Goal: Book appointment/travel/reservation

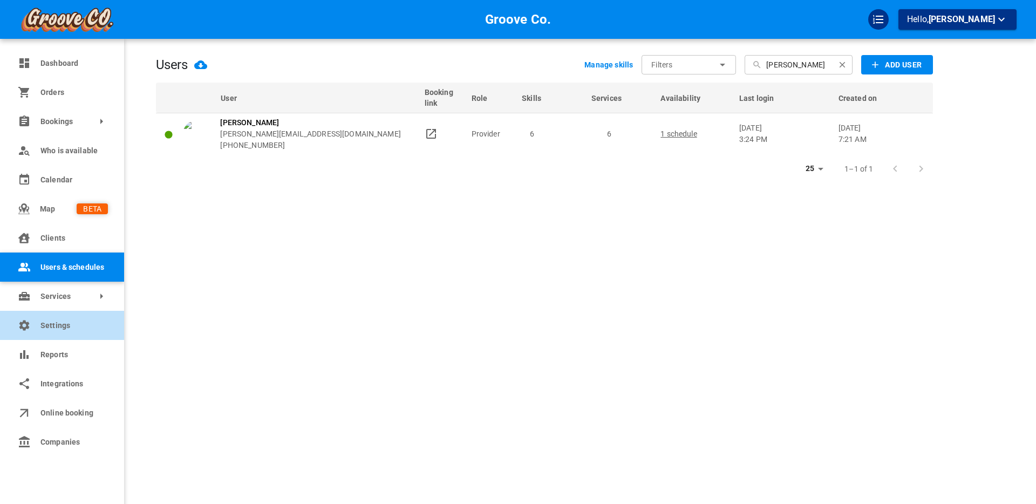
click at [47, 324] on span "Settings" at bounding box center [73, 325] width 67 height 11
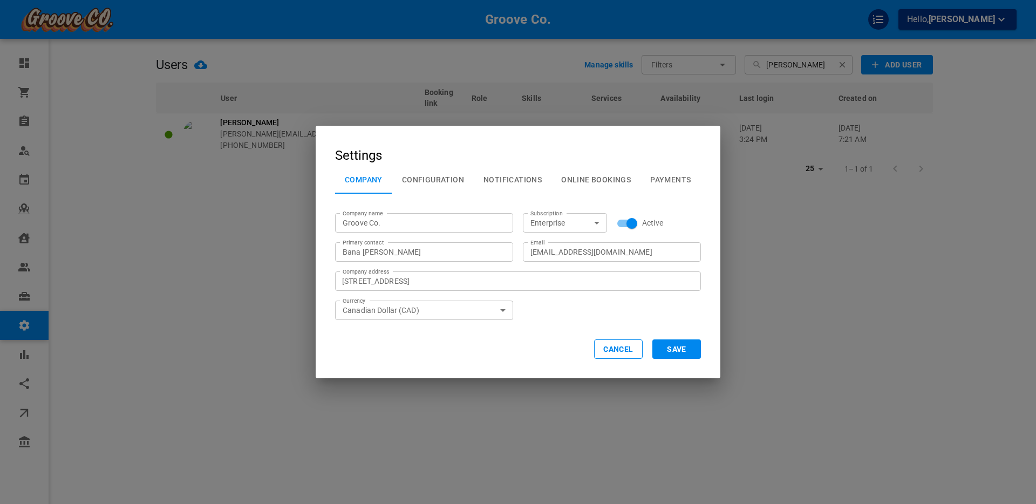
click at [430, 180] on button "Configuration" at bounding box center [432, 180] width 81 height 28
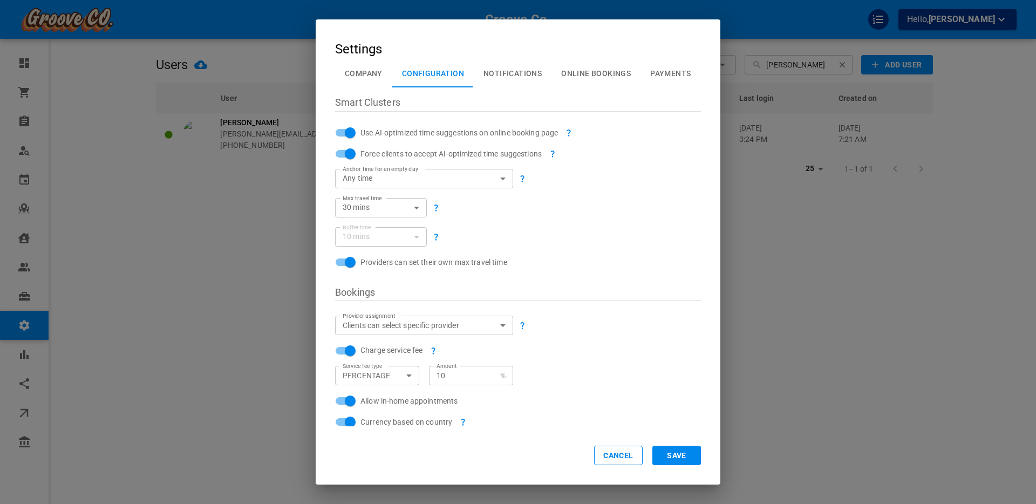
click at [502, 178] on body "Groove Co. Hello, [PERSON_NAME] Dashboard Orders Bookings Who is available Cale…" at bounding box center [518, 285] width 1036 height 570
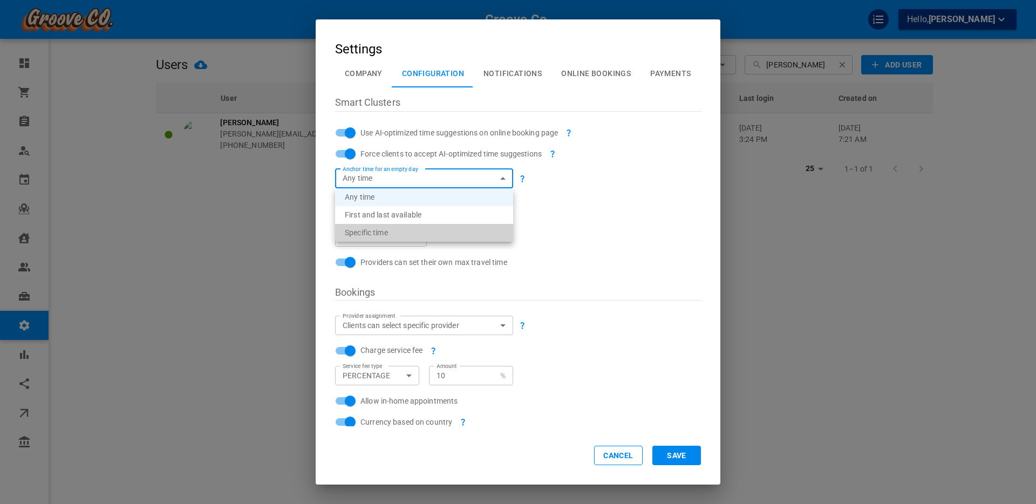
click at [440, 233] on li "Specific time" at bounding box center [424, 233] width 178 height 18
type input "SPECIFIC_TIME"
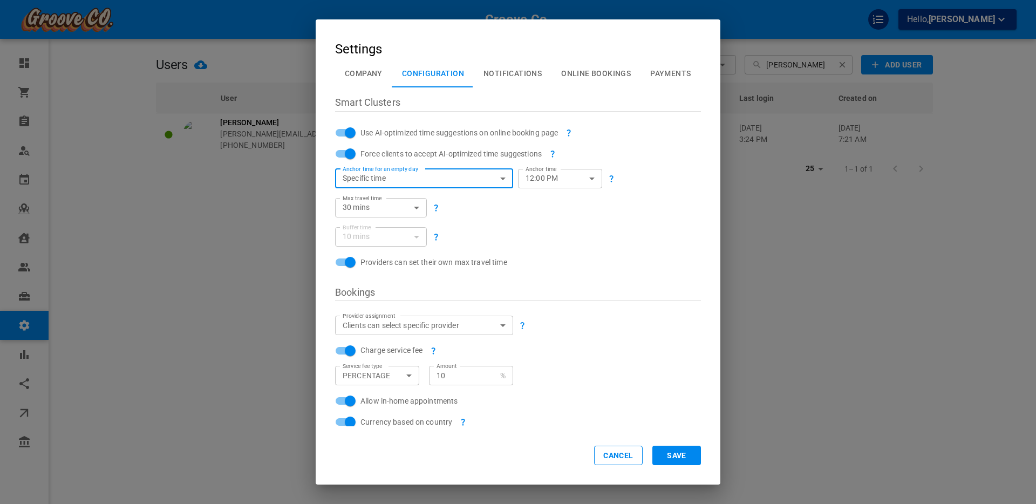
click at [500, 177] on body "Groove Co. Hello, [PERSON_NAME] Dashboard Orders Bookings Who is available Cale…" at bounding box center [518, 285] width 1036 height 570
click at [619, 458] on div at bounding box center [518, 252] width 1036 height 504
click at [613, 460] on button "Cancel" at bounding box center [618, 455] width 49 height 19
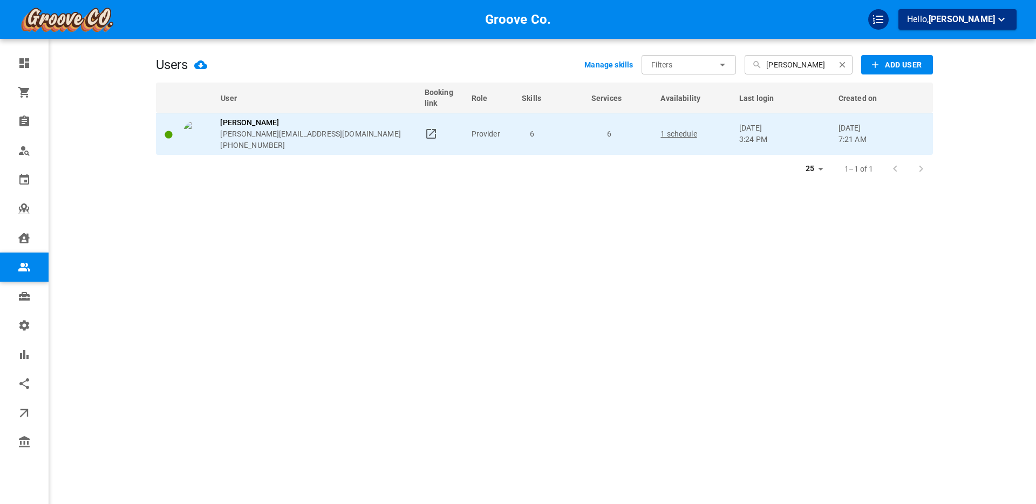
click at [677, 129] on p "1 schedule" at bounding box center [695, 133] width 69 height 11
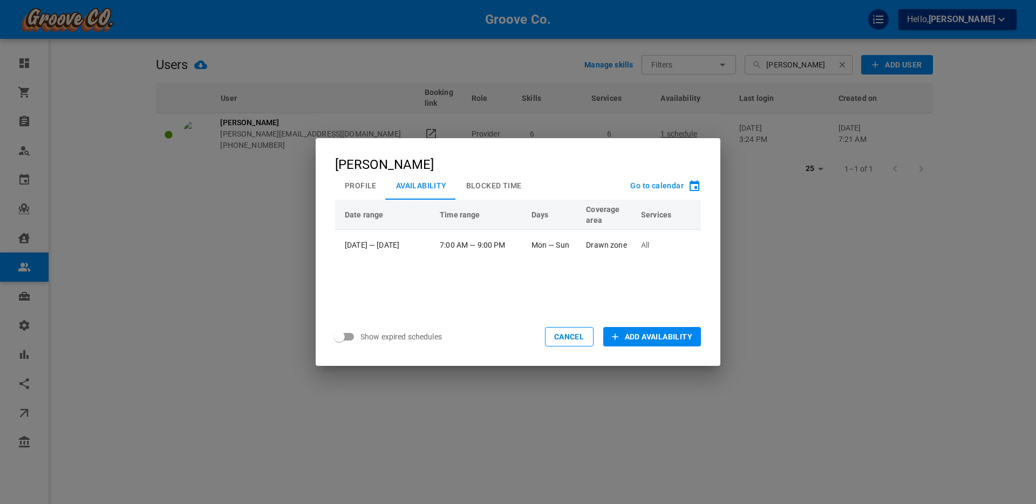
click at [487, 181] on button "Blocked Time" at bounding box center [494, 186] width 75 height 28
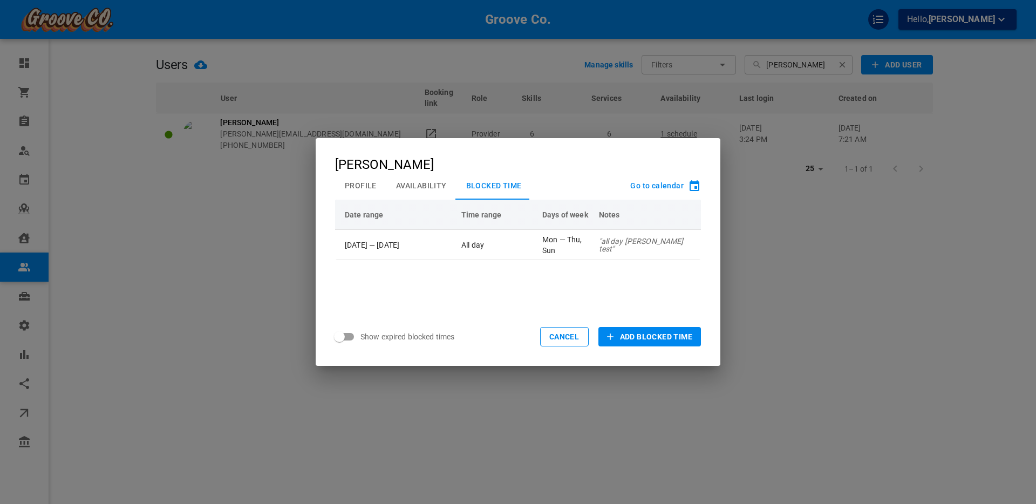
click at [629, 336] on span "Add Blocked Time" at bounding box center [656, 336] width 72 height 11
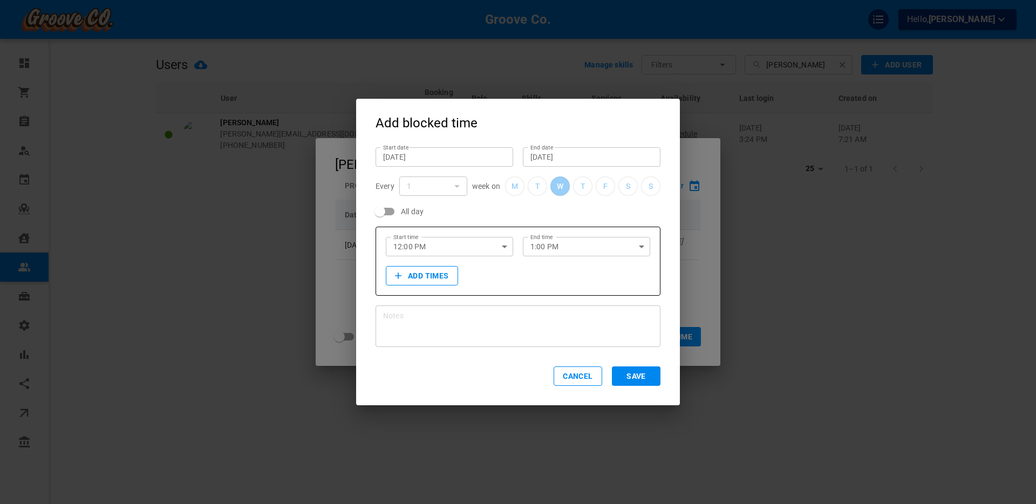
click at [422, 155] on input "[DATE]" at bounding box center [444, 157] width 123 height 11
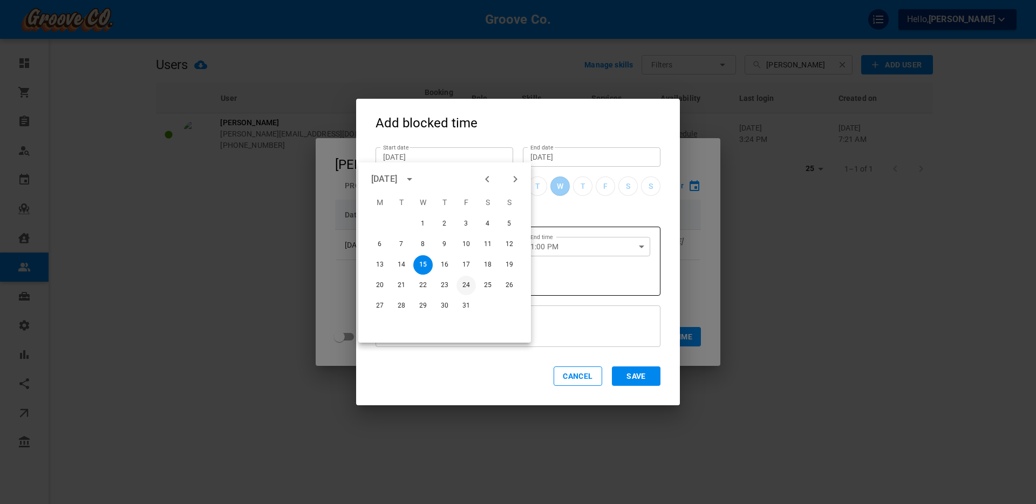
click at [465, 285] on button "24" at bounding box center [466, 285] width 19 height 19
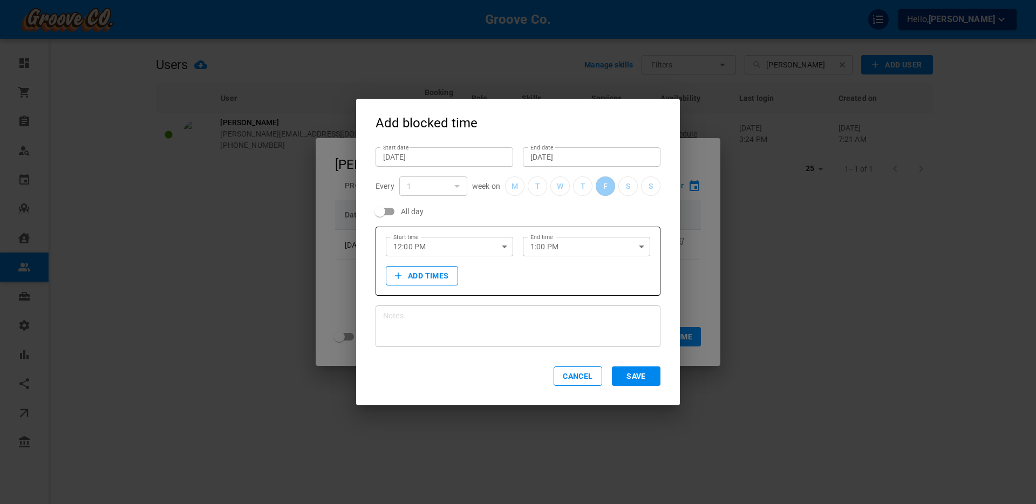
type input "[DATE]"
click at [633, 372] on button "Save" at bounding box center [636, 375] width 49 height 19
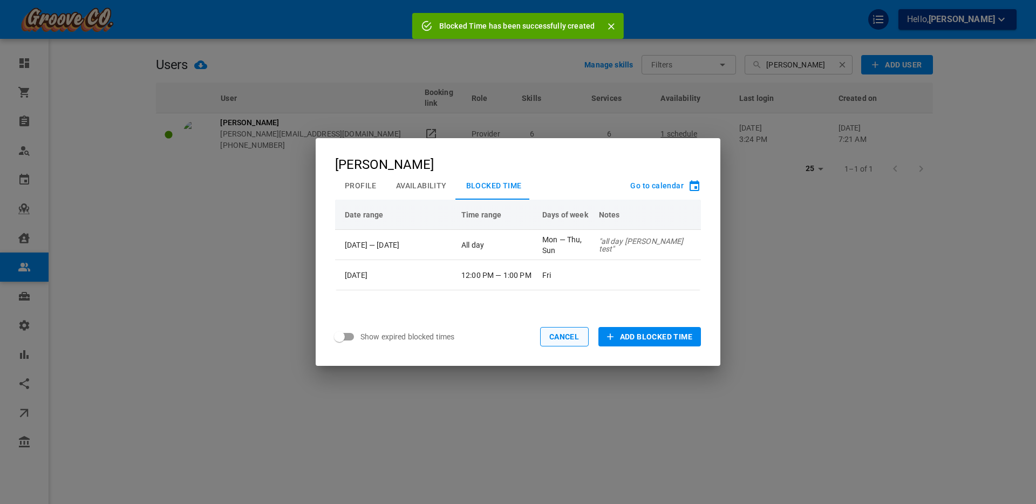
click at [567, 343] on button "Cancel" at bounding box center [564, 336] width 49 height 19
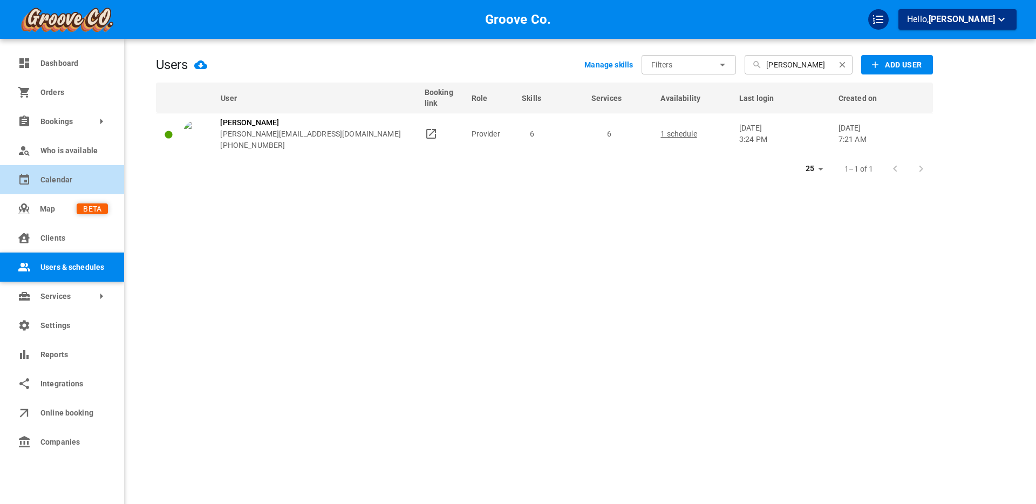
click at [61, 181] on span "Calendar" at bounding box center [73, 179] width 67 height 11
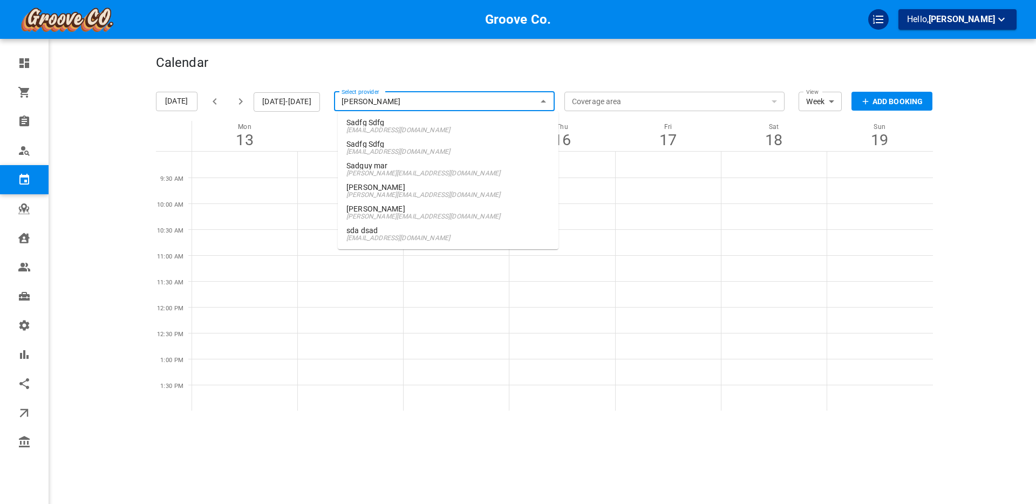
type input "[PERSON_NAME]"
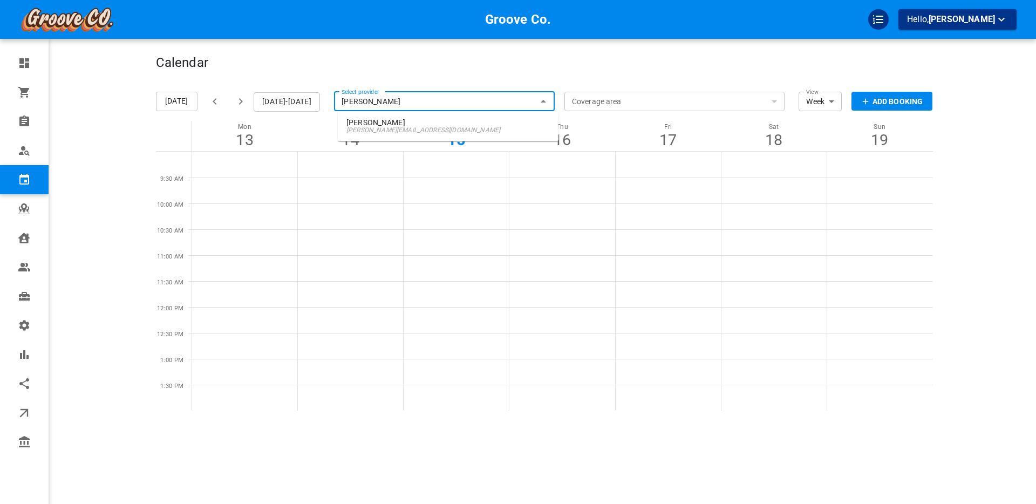
click at [381, 127] on span "[PERSON_NAME][EMAIL_ADDRESS][DOMAIN_NAME]" at bounding box center [448, 130] width 203 height 8
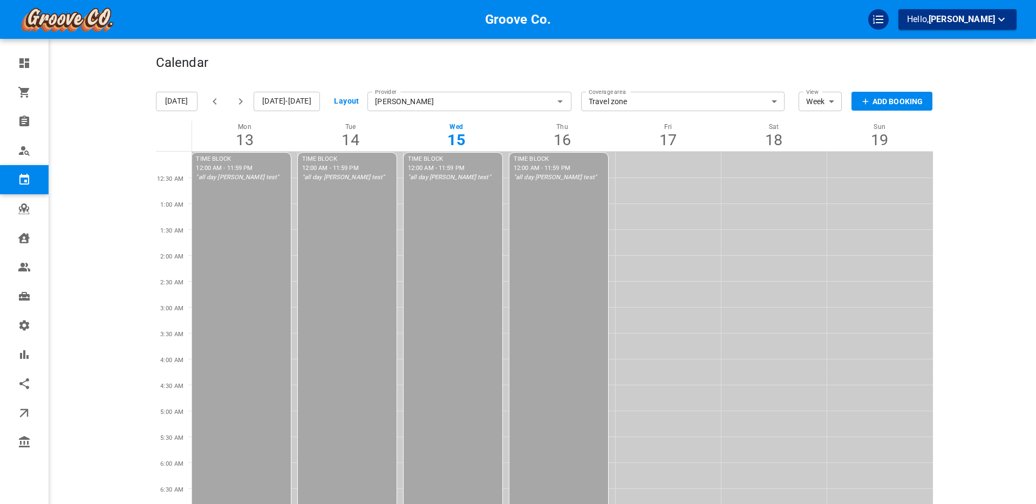
click at [239, 104] on icon "button" at bounding box center [240, 101] width 13 height 13
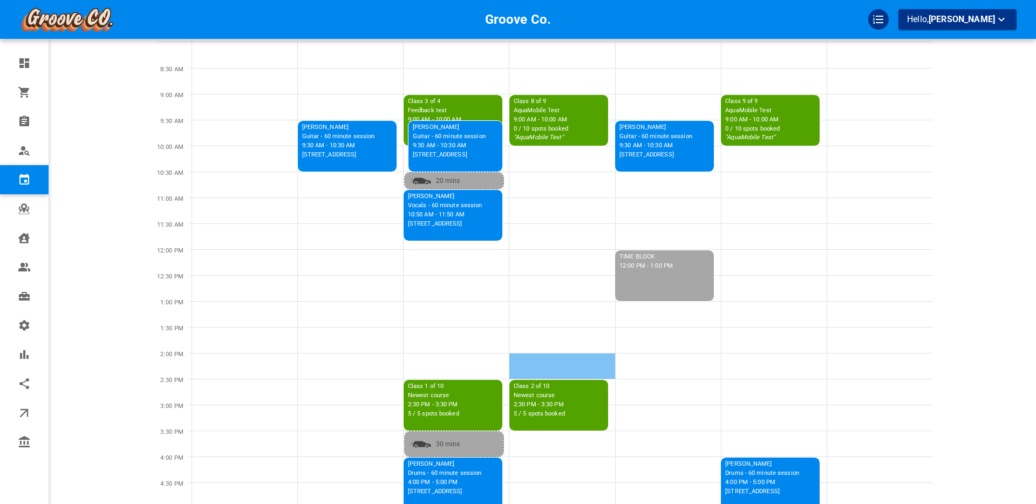
scroll to position [163, 0]
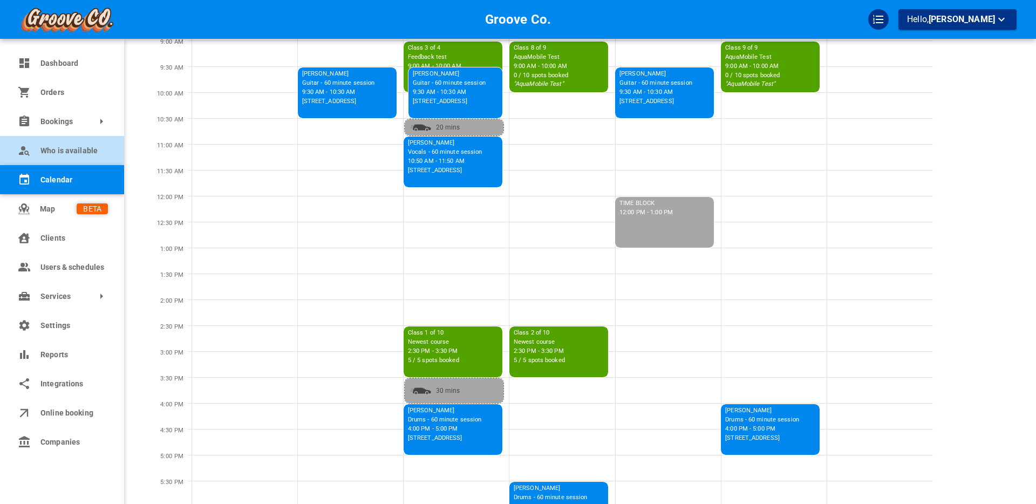
click at [81, 148] on span "Who is available" at bounding box center [73, 150] width 67 height 11
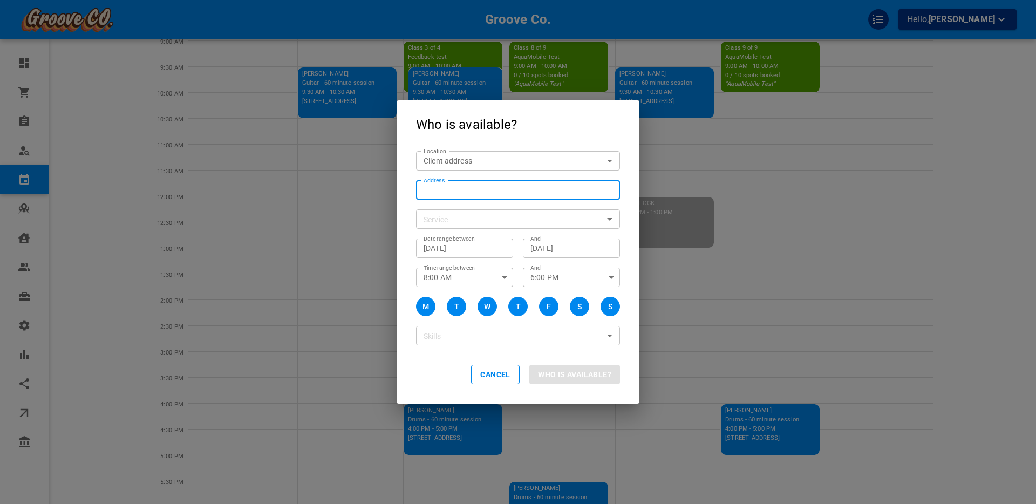
click at [456, 187] on input "Address Address" at bounding box center [512, 189] width 187 height 13
type input "[STREET_ADDRESS]"
click at [492, 205] on div "Service Service" at bounding box center [513, 214] width 214 height 29
drag, startPoint x: 502, startPoint y: 378, endPoint x: 317, endPoint y: 351, distance: 187.2
click at [502, 378] on button "Cancel" at bounding box center [495, 374] width 49 height 19
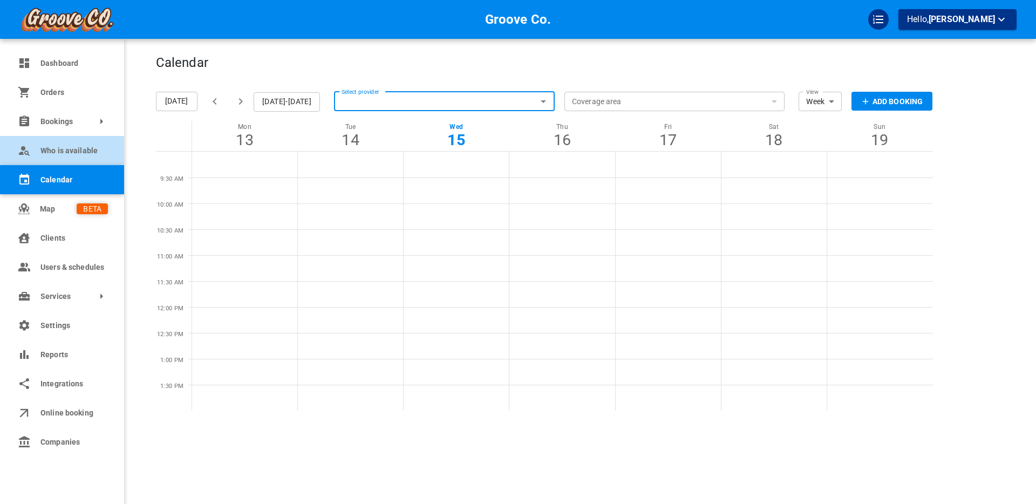
click at [58, 153] on span "Who is available" at bounding box center [73, 150] width 67 height 11
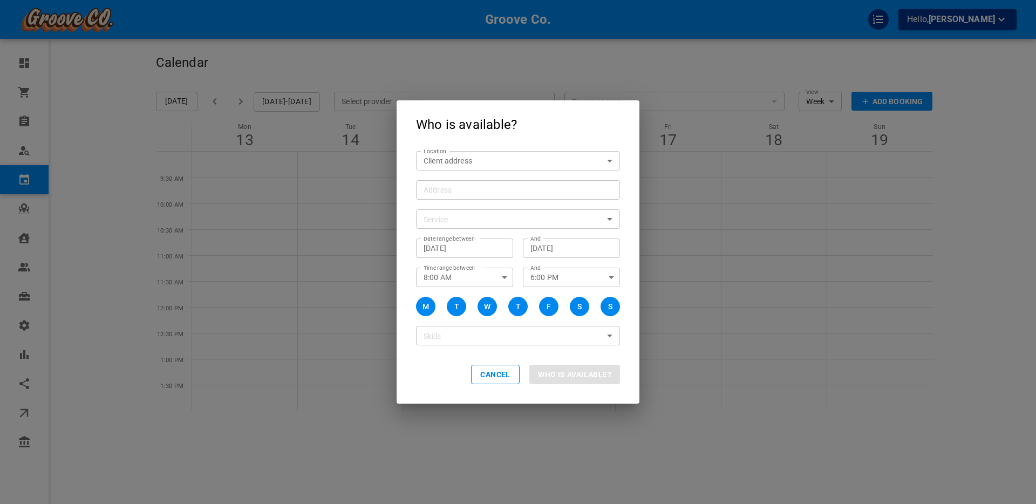
click at [434, 197] on div "Address" at bounding box center [518, 189] width 204 height 19
click at [434, 196] on input "Address Address" at bounding box center [512, 189] width 187 height 13
click at [435, 191] on input "Address Address" at bounding box center [512, 189] width 187 height 13
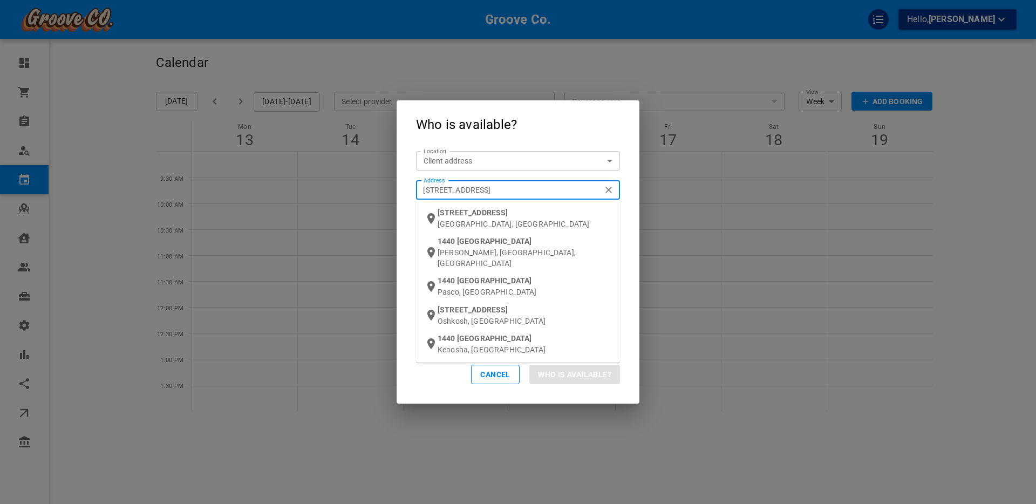
type input "[STREET_ADDRESS]"
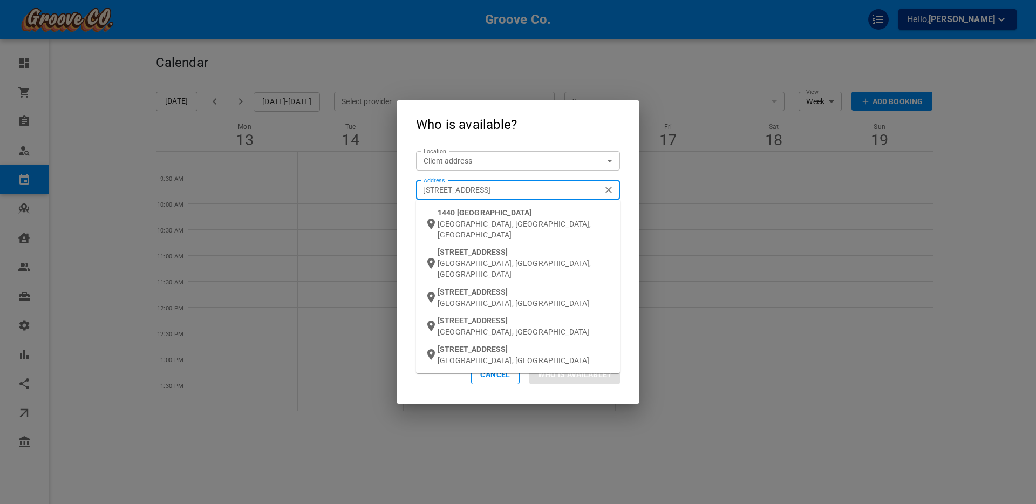
click at [473, 248] on span "1440 W 20th Ave" at bounding box center [473, 252] width 70 height 9
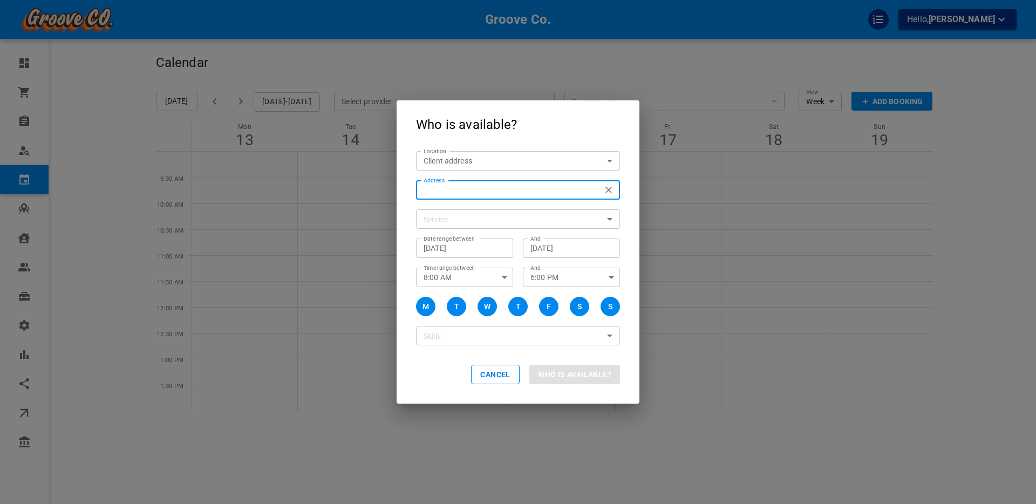
type input "1440 W 20th Ave, Vancouver, BC V5Z 1Y5, Canada"
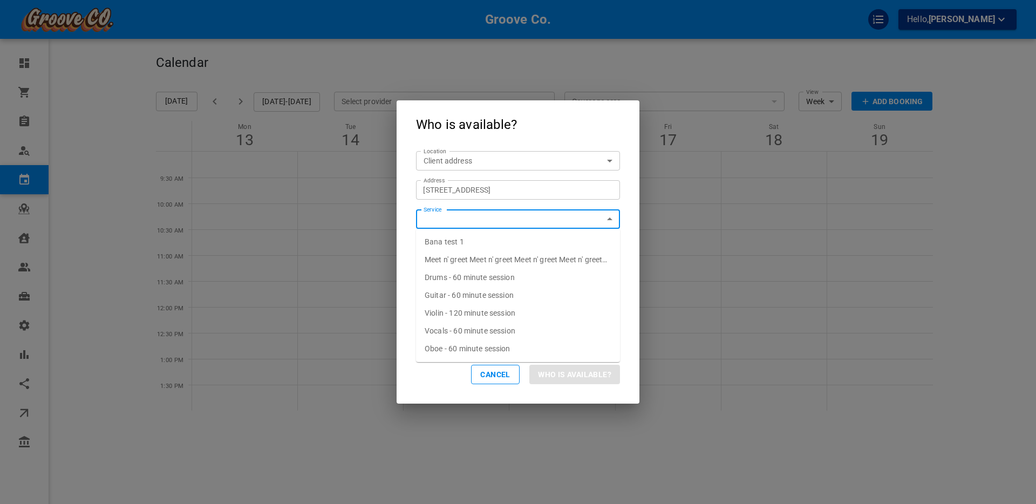
click at [442, 217] on input "Service" at bounding box center [509, 219] width 180 height 13
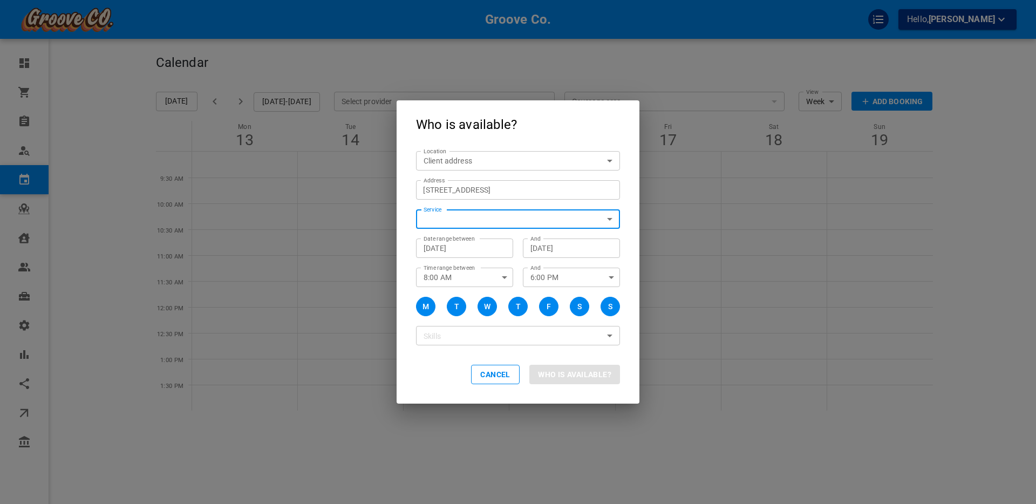
click at [442, 217] on input "Service" at bounding box center [509, 219] width 180 height 13
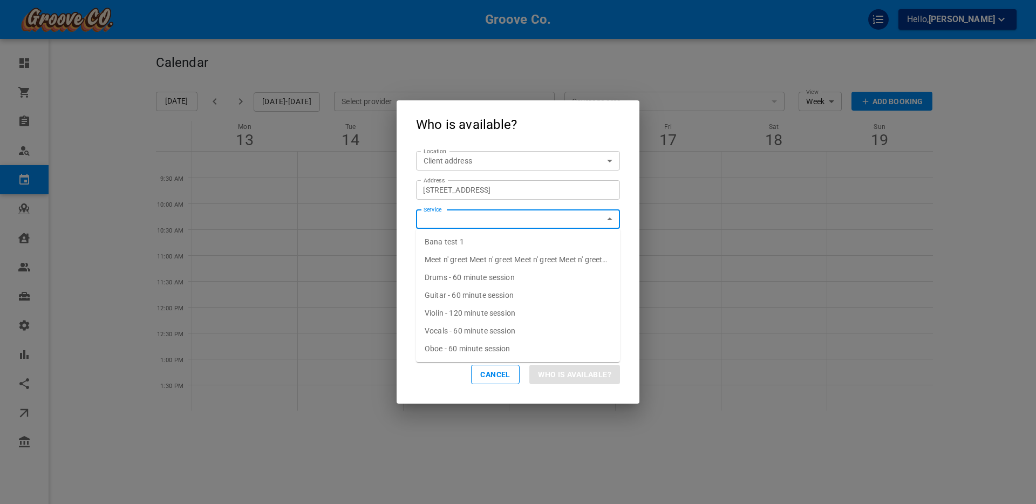
click at [447, 275] on span "Drums - 60 minute session" at bounding box center [470, 277] width 90 height 9
type input "Drums - 60 minute session"
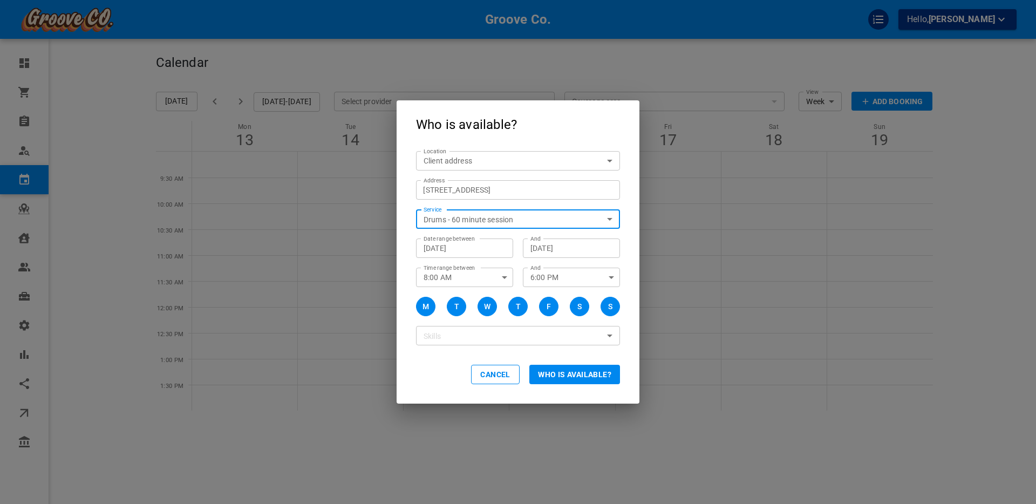
click at [579, 373] on button "Who is available?" at bounding box center [574, 374] width 91 height 19
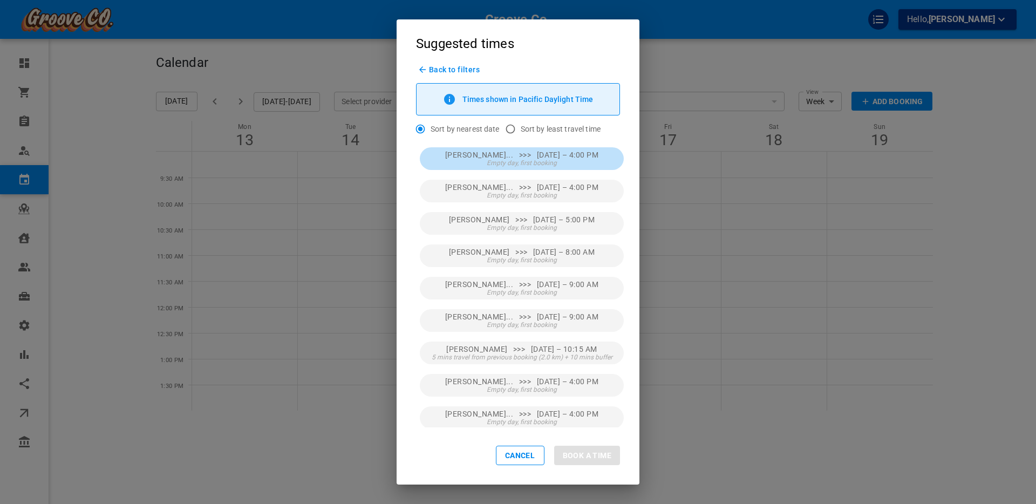
click at [544, 156] on span "Thomas Ander... >>> Wed, Oct 15 – 4:00 PM" at bounding box center [521, 155] width 153 height 9
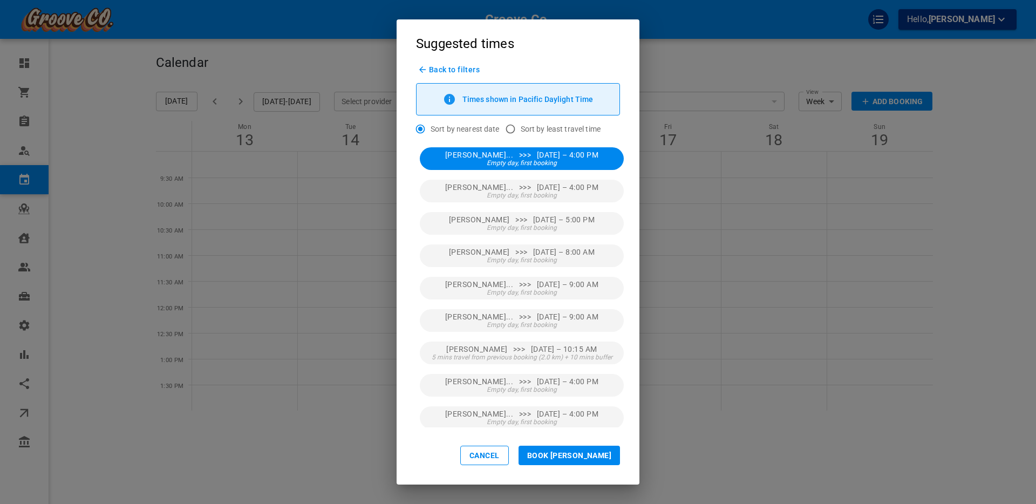
click at [597, 452] on button "Book Thomas" at bounding box center [569, 455] width 101 height 19
type input "Thomas Anderson"
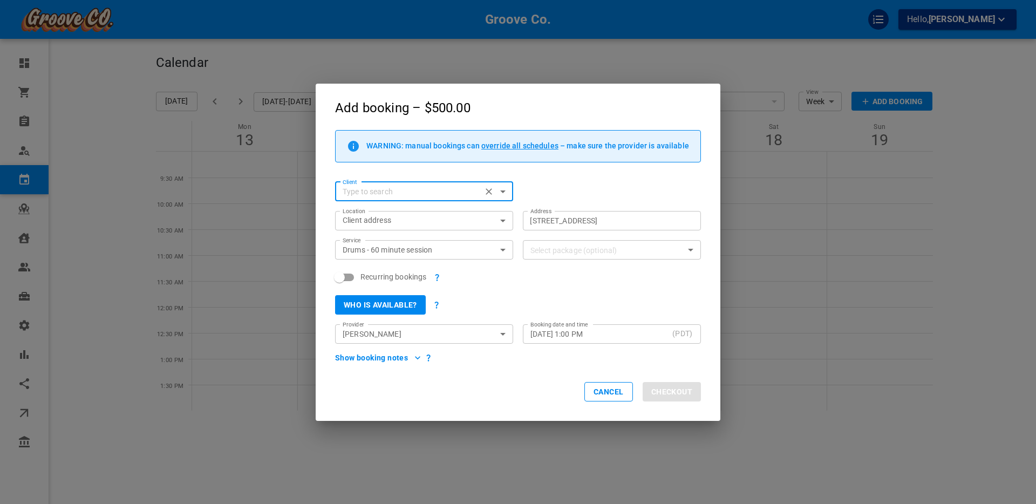
click at [362, 192] on input "Client" at bounding box center [408, 191] width 140 height 13
click at [357, 207] on p "[PERSON_NAME]" at bounding box center [424, 209] width 161 height 8
type input "[PERSON_NAME]"
click at [378, 300] on button "Who is available?" at bounding box center [380, 304] width 91 height 19
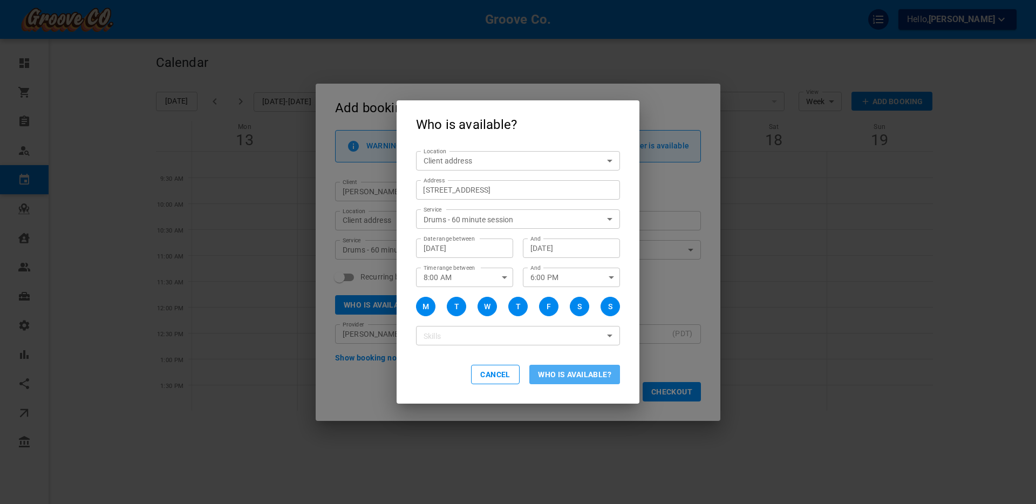
click at [573, 375] on button "Who is available?" at bounding box center [574, 374] width 91 height 19
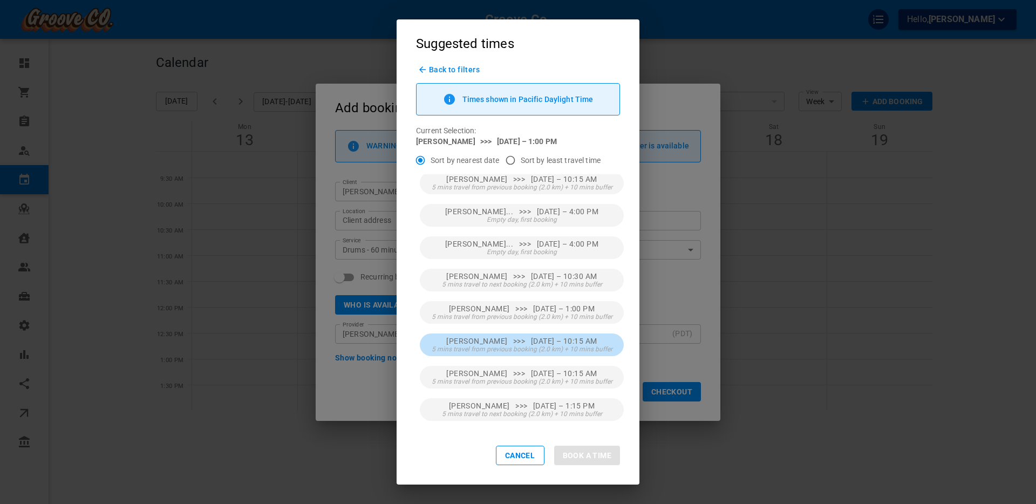
scroll to position [195, 0]
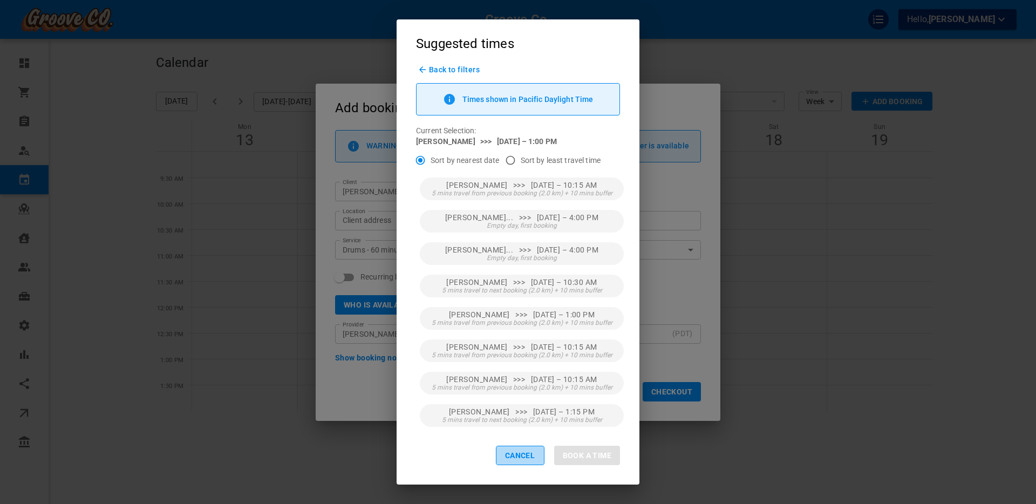
click at [517, 455] on button "Cancel" at bounding box center [520, 455] width 49 height 19
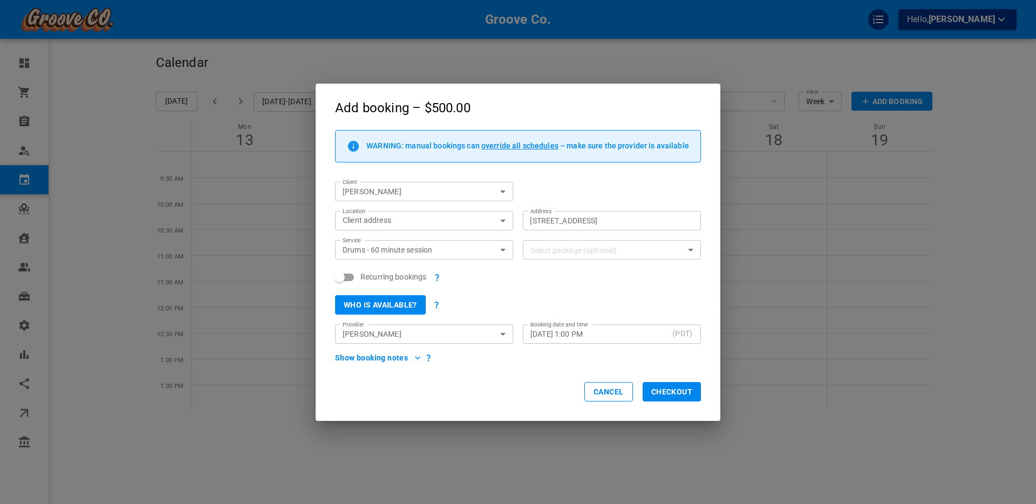
click at [600, 392] on button "Cancel" at bounding box center [609, 391] width 49 height 19
